Goal: Task Accomplishment & Management: Use online tool/utility

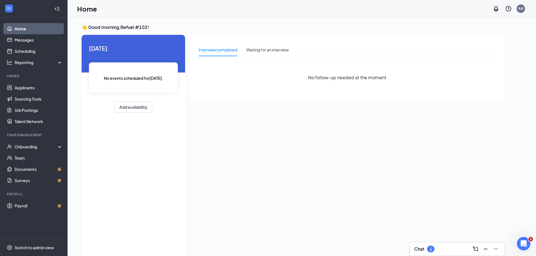
click at [129, 27] on h3 "👋 Good morning, Refuel #102 !" at bounding box center [293, 27] width 423 height 6
click at [28, 86] on link "Applicants" at bounding box center [39, 87] width 48 height 11
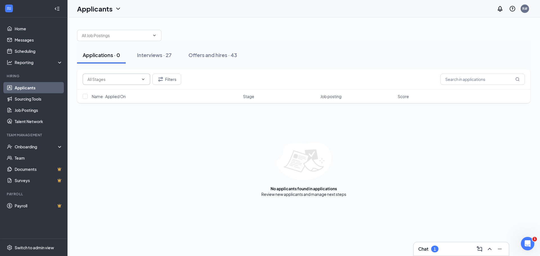
click at [145, 78] on icon "ChevronDown" at bounding box center [143, 79] width 4 height 4
click at [141, 79] on icon "ChevronDown" at bounding box center [143, 79] width 4 height 4
click at [104, 55] on div "Applications · 0" at bounding box center [101, 54] width 37 height 7
click at [156, 35] on icon "ChevronDown" at bounding box center [154, 35] width 3 height 1
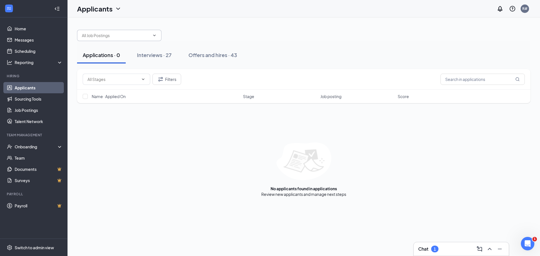
click at [156, 35] on icon "ChevronDown" at bounding box center [154, 35] width 3 height 1
drag, startPoint x: 86, startPoint y: 34, endPoint x: 93, endPoint y: 34, distance: 7.6
click at [87, 34] on input "text" at bounding box center [116, 35] width 68 height 6
click at [129, 47] on div "C-Store Assistant Manager ([GEOGRAPHIC_DATA] - Refuel 1102)" at bounding box center [123, 49] width 75 height 12
type input "C-Store Assistant Manager ([GEOGRAPHIC_DATA] - Refuel 1102)"
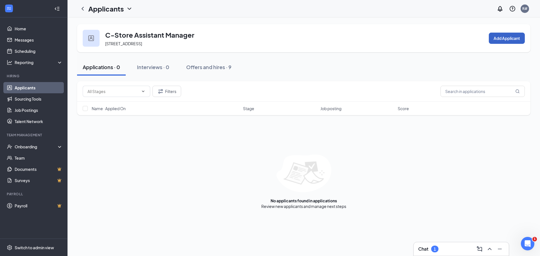
click at [505, 38] on button "Add Applicant" at bounding box center [507, 38] width 36 height 11
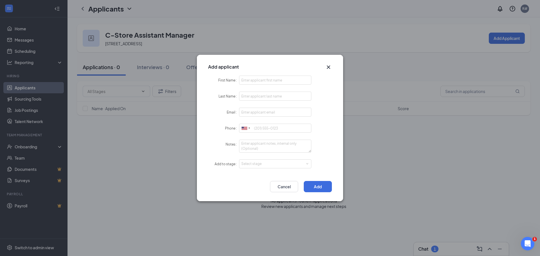
click at [330, 67] on icon "Cross" at bounding box center [328, 67] width 7 height 7
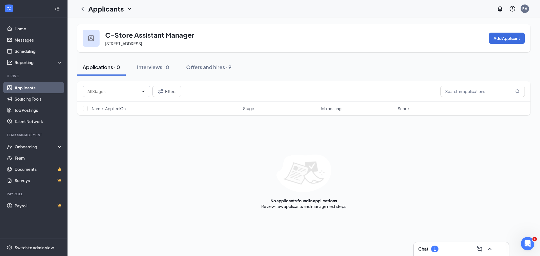
click at [129, 8] on icon "ChevronDown" at bounding box center [129, 8] width 7 height 7
